Goal: Task Accomplishment & Management: Manage account settings

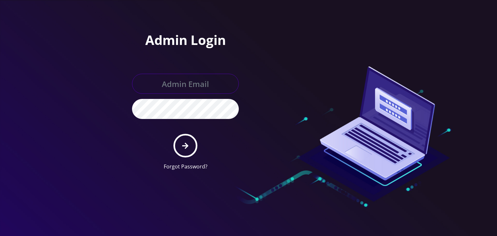
type input "[PERSON_NAME][EMAIL_ADDRESS][DOMAIN_NAME]"
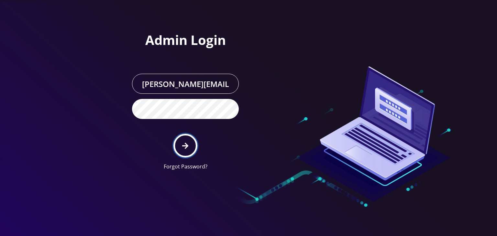
click at [187, 137] on button "submit" at bounding box center [185, 146] width 24 height 24
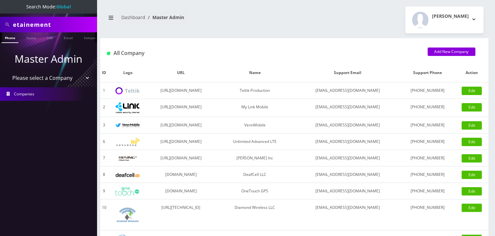
click at [41, 81] on select "Please select a Company Teltik Production My Link Mobile VennMobile Unlimited A…" at bounding box center [48, 78] width 83 height 12
select select "13"
click at [7, 72] on select "Please select a Company Teltik Production My Link Mobile VennMobile Unlimited A…" at bounding box center [48, 78] width 83 height 12
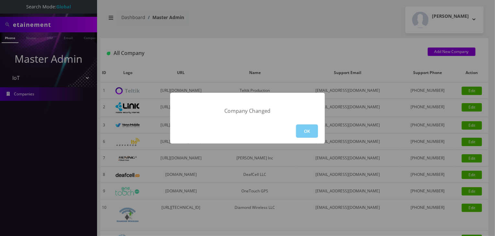
click at [310, 131] on button "OK" at bounding box center [307, 131] width 22 height 13
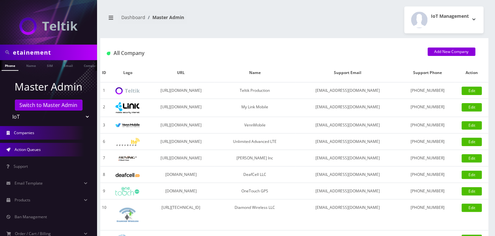
click at [34, 153] on link "Action Queues" at bounding box center [48, 150] width 97 height 14
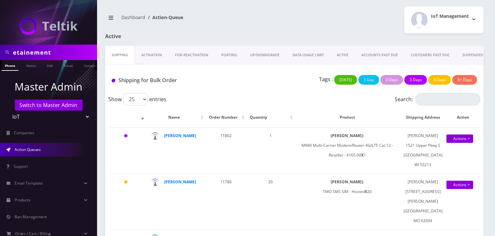
drag, startPoint x: 54, startPoint y: 53, endPoint x: 0, endPoint y: 49, distance: 53.9
click at [0, 49] on div "etainement" at bounding box center [48, 53] width 97 height 16
type input "[PERSON_NAME]"
click at [29, 66] on link "Name" at bounding box center [31, 65] width 16 height 11
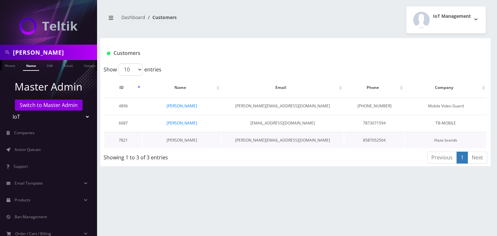
click at [179, 140] on link "Carl Saling" at bounding box center [182, 141] width 30 height 6
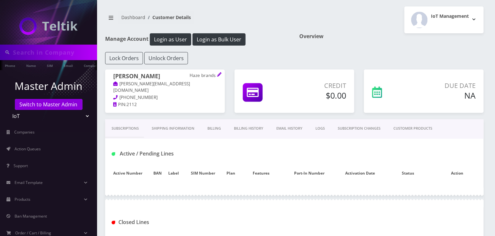
type input "[PERSON_NAME]"
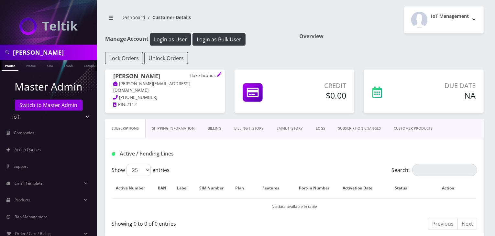
click at [251, 129] on link "Billing History" at bounding box center [249, 128] width 42 height 18
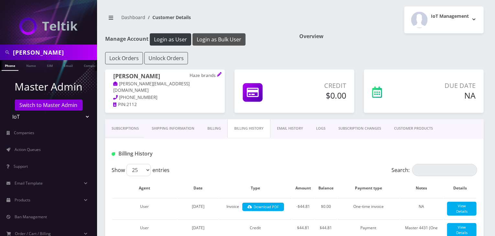
click at [215, 39] on button "Login as Bulk User" at bounding box center [219, 39] width 53 height 12
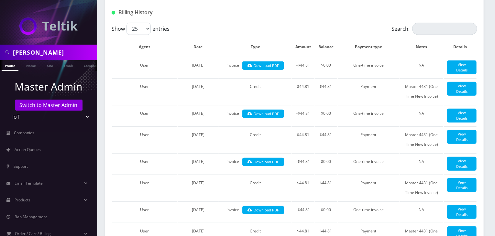
scroll to position [162, 0]
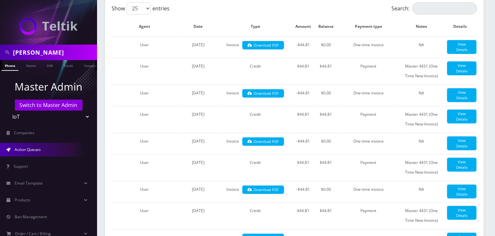
click at [47, 147] on link "Action Queues" at bounding box center [48, 150] width 97 height 14
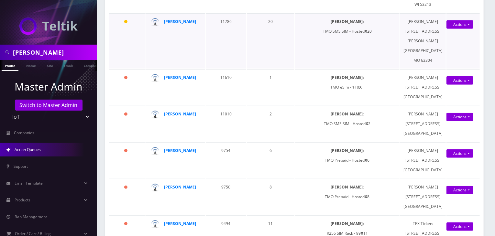
scroll to position [162, 0]
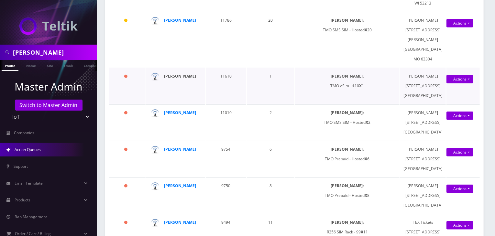
click at [182, 79] on strong "[PERSON_NAME]" at bounding box center [180, 76] width 32 height 6
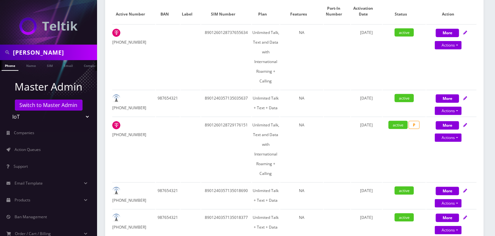
scroll to position [135, 0]
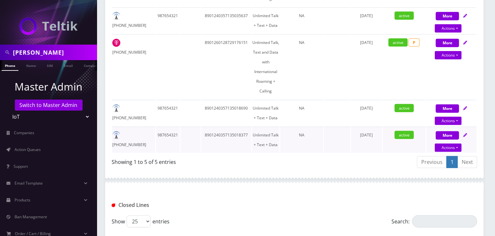
scroll to position [242, 0]
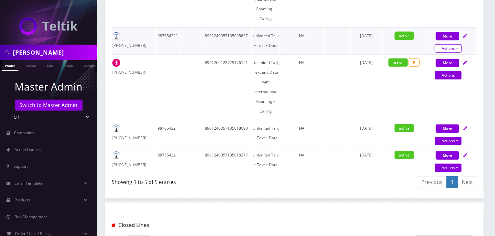
click at [439, 47] on link "Actions" at bounding box center [448, 48] width 27 height 8
select select "TMO eSim - $10 (Domestic)"
select select "400"
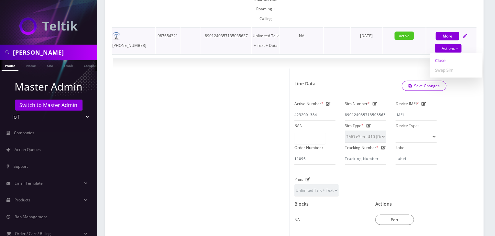
click at [441, 60] on link "Close" at bounding box center [456, 61] width 52 height 10
type input "10/06/2025"
select select "TMO eSim - $10 (Domestic)"
select select "400"
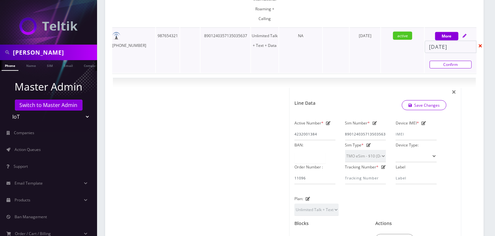
click at [446, 64] on link "Confirm" at bounding box center [451, 65] width 42 height 8
select select "TMO eSim - $10 (Domestic)"
select select "400"
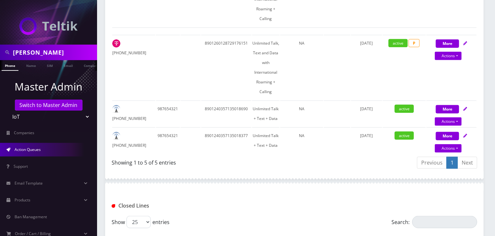
click at [25, 150] on span "Action Queues" at bounding box center [28, 150] width 26 height 6
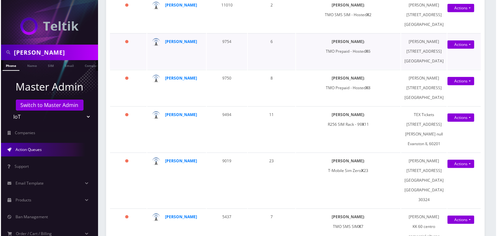
scroll to position [162, 0]
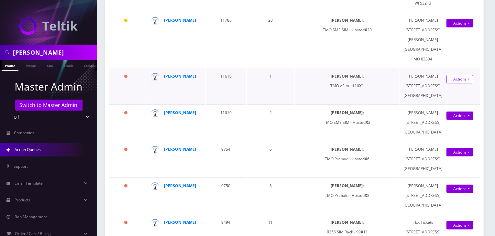
click at [466, 83] on link "Actions" at bounding box center [459, 79] width 27 height 8
click at [446, 96] on link "Shipped" at bounding box center [456, 91] width 52 height 10
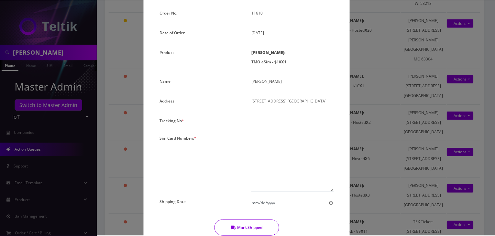
scroll to position [54, 0]
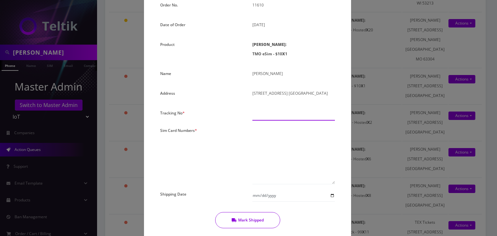
click at [272, 116] on input "text" at bounding box center [293, 114] width 83 height 12
type input "00000000000000000"
click at [265, 146] on textarea at bounding box center [293, 155] width 83 height 59
paste textarea "8901260497783835311"
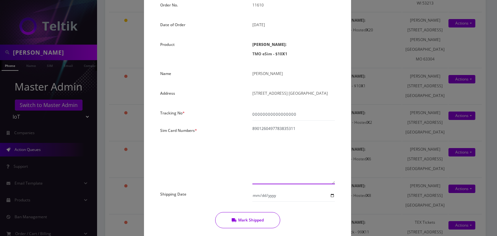
type textarea "8901260497783835311"
click at [330, 195] on input "Shipping Date" at bounding box center [293, 196] width 83 height 12
type input "2025-10-06"
click at [249, 222] on button "Mark Shipped" at bounding box center [247, 220] width 65 height 16
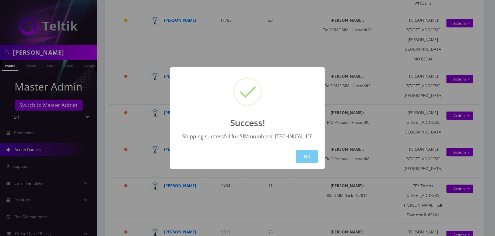
click at [309, 162] on button "OK" at bounding box center [307, 156] width 22 height 13
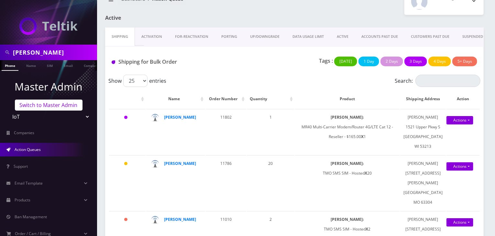
scroll to position [0, 0]
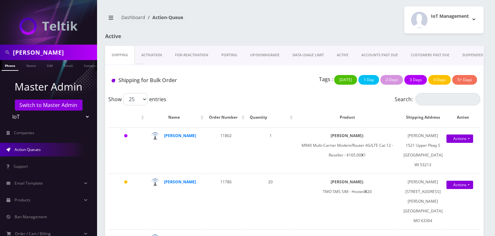
drag, startPoint x: 33, startPoint y: 56, endPoint x: 6, endPoint y: 87, distance: 41.1
click at [0, 55] on div "carl" at bounding box center [48, 53] width 97 height 16
type input "nirvan"
click at [37, 66] on link "Name" at bounding box center [31, 65] width 16 height 11
click at [31, 65] on link "Name" at bounding box center [31, 65] width 16 height 11
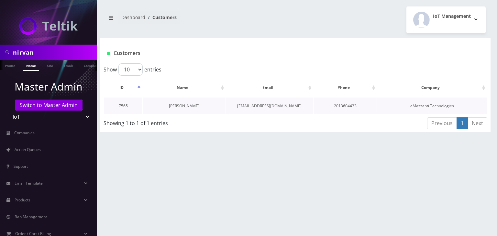
click at [182, 106] on link "[PERSON_NAME]" at bounding box center [184, 106] width 30 height 6
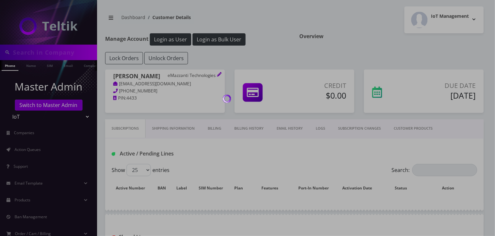
type input "nirvan"
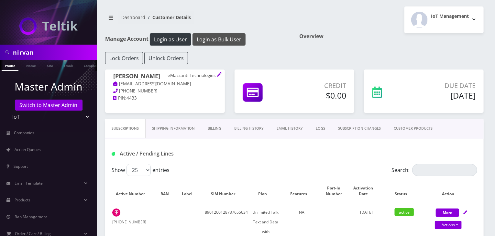
click at [221, 41] on button "Login as Bulk User" at bounding box center [219, 39] width 53 height 12
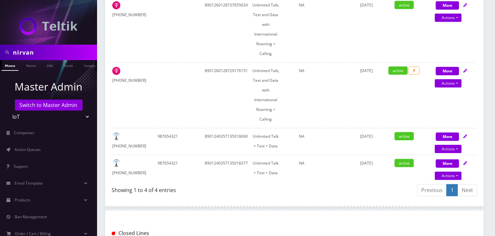
scroll to position [162, 0]
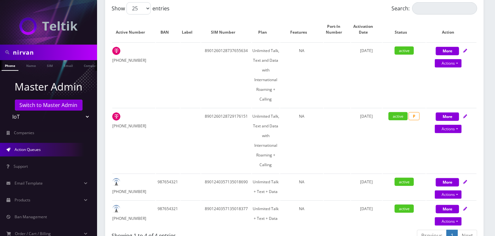
click at [46, 149] on link "Action Queues" at bounding box center [48, 150] width 97 height 14
